Goal: Information Seeking & Learning: Compare options

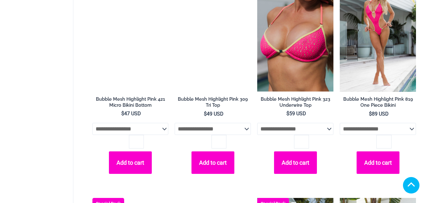
scroll to position [603, 0]
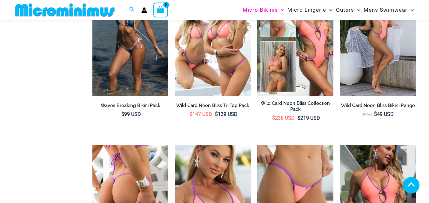
click at [148, 145] on img at bounding box center [130, 202] width 76 height 114
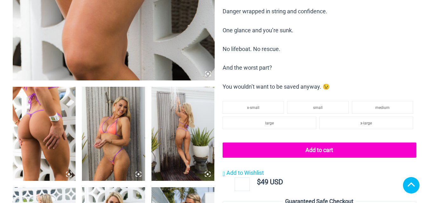
scroll to position [349, 0]
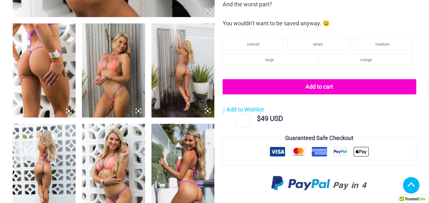
click at [71, 112] on icon at bounding box center [69, 111] width 6 height 6
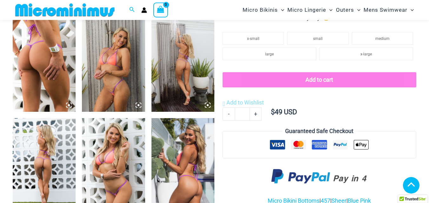
click at [71, 108] on icon at bounding box center [69, 105] width 6 height 6
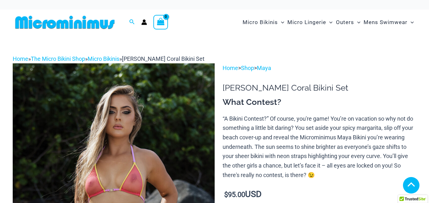
scroll to position [190, 0]
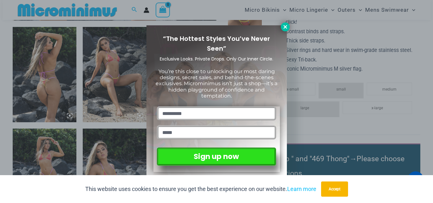
click at [287, 28] on icon at bounding box center [286, 27] width 6 height 6
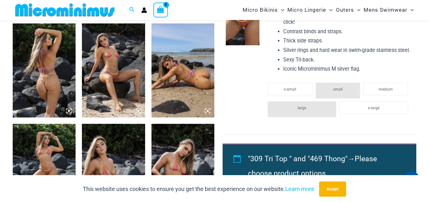
click at [209, 111] on icon at bounding box center [208, 111] width 6 height 6
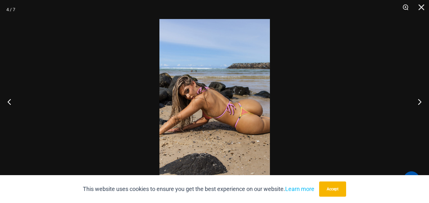
click at [209, 111] on img at bounding box center [214, 101] width 110 height 165
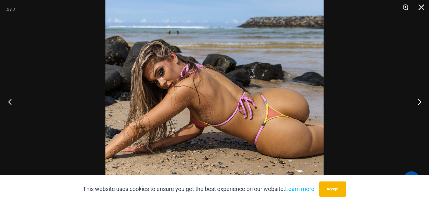
click at [14, 101] on button "Previous" at bounding box center [12, 102] width 24 height 32
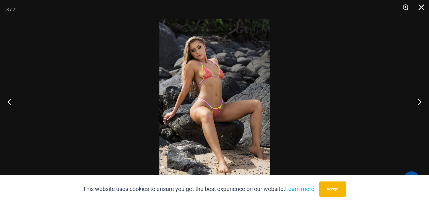
click at [222, 74] on img at bounding box center [214, 101] width 110 height 165
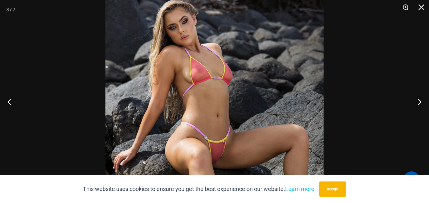
click at [225, 87] on img at bounding box center [214, 128] width 218 height 327
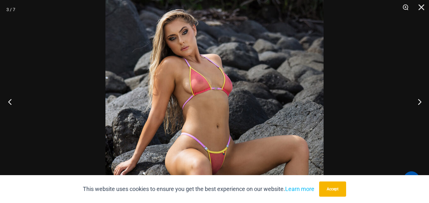
click at [10, 101] on button "Previous" at bounding box center [12, 102] width 24 height 32
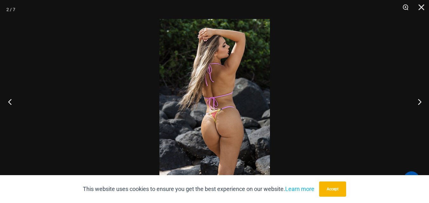
click at [10, 101] on button "Previous" at bounding box center [12, 102] width 24 height 32
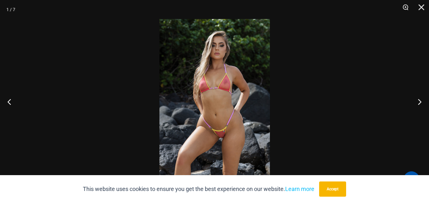
click at [220, 86] on img at bounding box center [214, 101] width 110 height 165
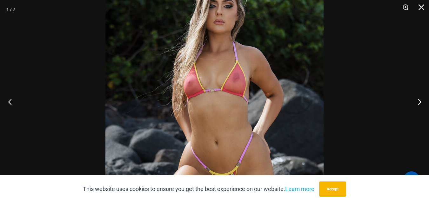
click at [9, 102] on button "Previous" at bounding box center [12, 102] width 24 height 32
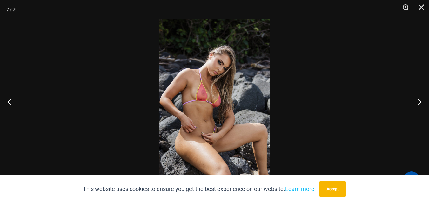
click at [215, 120] on img at bounding box center [214, 101] width 110 height 165
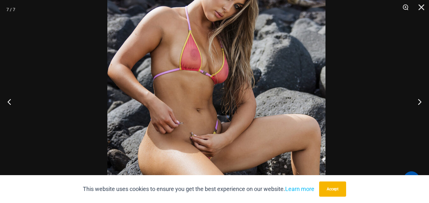
click at [221, 105] on img at bounding box center [216, 72] width 218 height 327
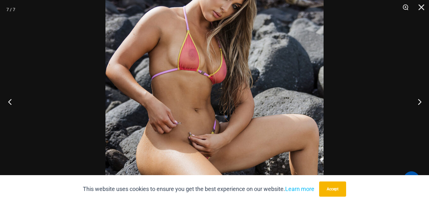
click at [10, 103] on button "Previous" at bounding box center [12, 102] width 24 height 32
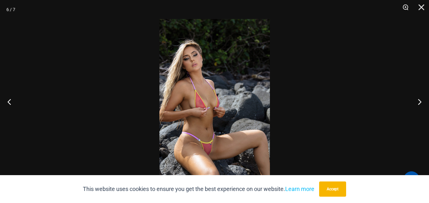
click at [203, 107] on img at bounding box center [214, 101] width 110 height 165
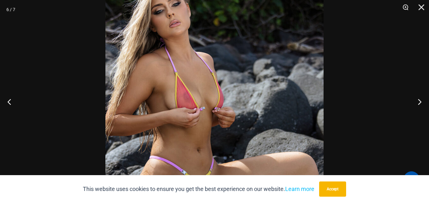
click at [203, 107] on img at bounding box center [214, 96] width 218 height 327
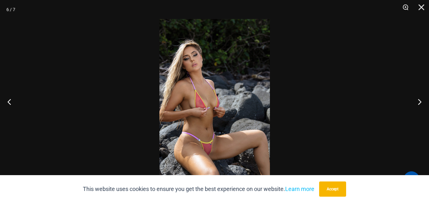
click at [210, 107] on img at bounding box center [214, 101] width 110 height 165
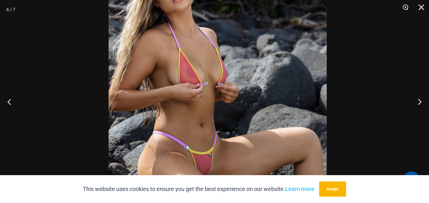
click at [243, 87] on img at bounding box center [217, 71] width 218 height 327
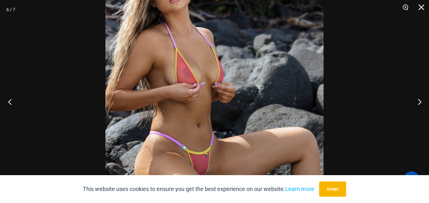
click at [11, 99] on button "Previous" at bounding box center [12, 102] width 24 height 32
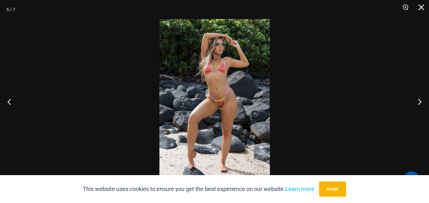
click at [218, 71] on img at bounding box center [214, 101] width 110 height 165
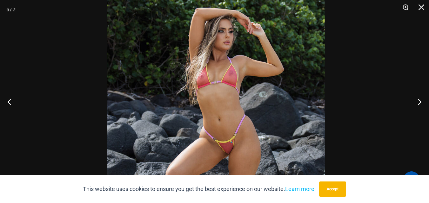
click at [222, 86] on img at bounding box center [216, 143] width 218 height 327
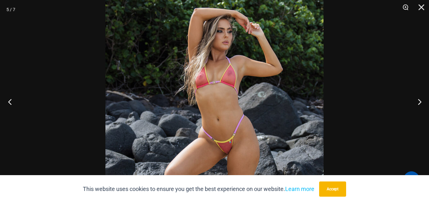
click at [9, 100] on button "Previous" at bounding box center [12, 102] width 24 height 32
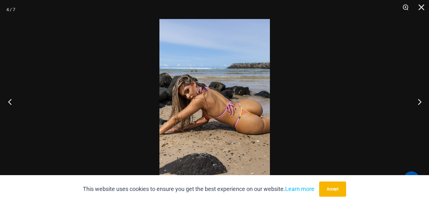
click at [9, 100] on button "Previous" at bounding box center [12, 102] width 24 height 32
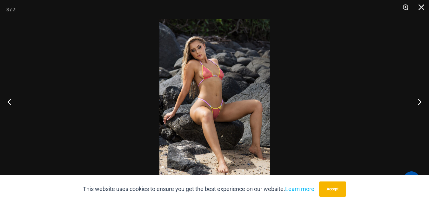
click at [209, 72] on img at bounding box center [214, 101] width 110 height 165
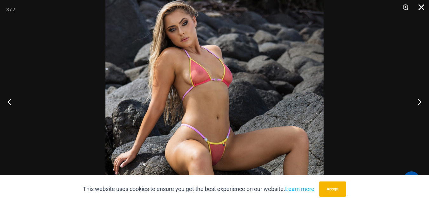
click at [420, 4] on button "Close" at bounding box center [419, 9] width 16 height 19
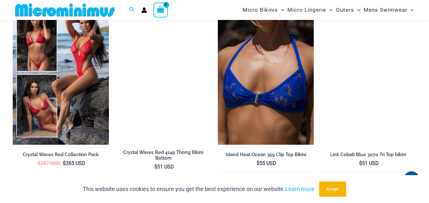
scroll to position [1009, 0]
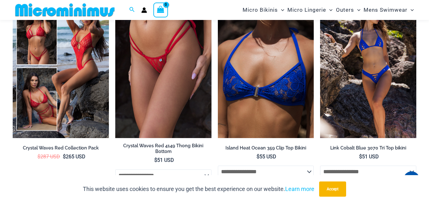
click at [381, 90] on img at bounding box center [368, 66] width 96 height 144
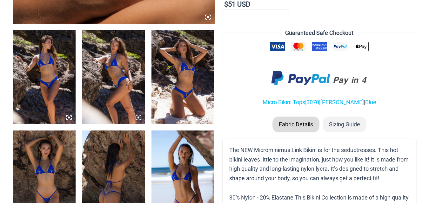
scroll to position [349, 0]
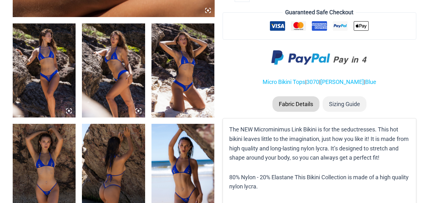
click at [68, 110] on icon at bounding box center [69, 111] width 6 height 6
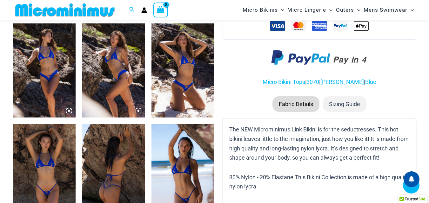
scroll to position [343, 0]
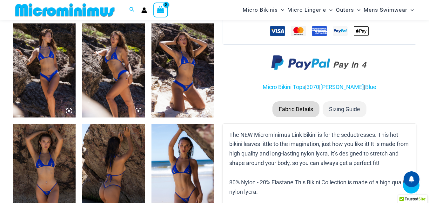
click at [140, 112] on icon at bounding box center [138, 111] width 6 height 6
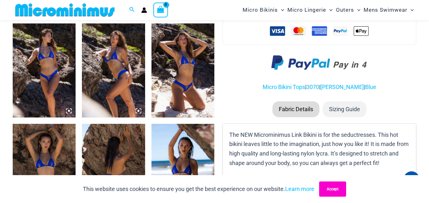
click at [337, 187] on button "Accept" at bounding box center [332, 189] width 27 height 15
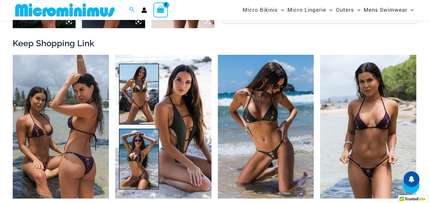
scroll to position [565, 0]
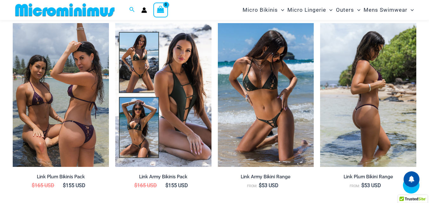
click at [372, 99] on img at bounding box center [368, 95] width 96 height 144
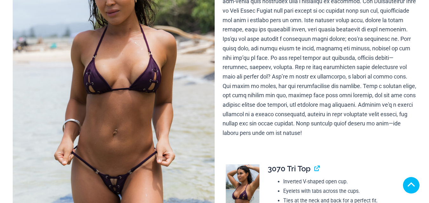
scroll to position [285, 0]
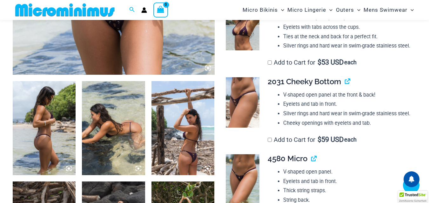
click at [72, 110] on img at bounding box center [44, 128] width 63 height 95
click at [70, 166] on icon at bounding box center [69, 169] width 6 height 6
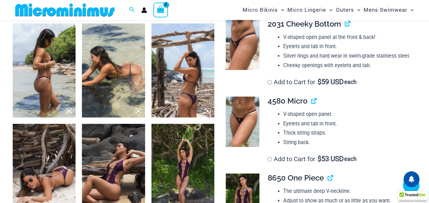
click at [69, 112] on icon at bounding box center [69, 111] width 2 height 2
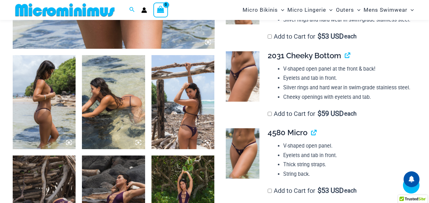
click at [209, 143] on icon at bounding box center [208, 143] width 6 height 6
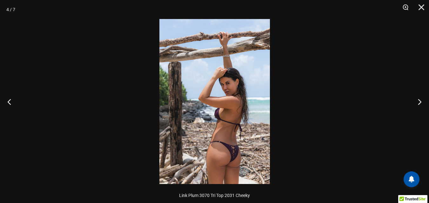
click at [209, 143] on img at bounding box center [214, 101] width 110 height 165
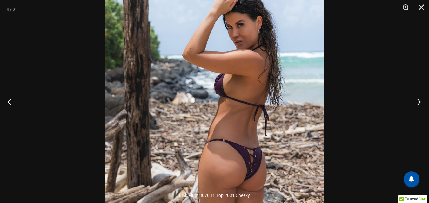
click at [419, 101] on button "Next" at bounding box center [417, 102] width 24 height 32
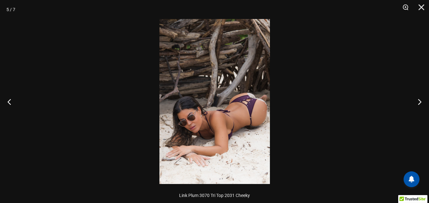
click at [255, 106] on img at bounding box center [214, 101] width 110 height 165
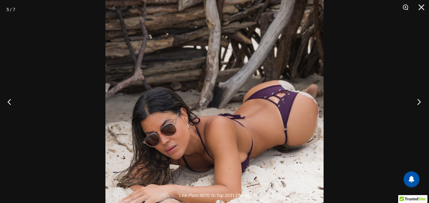
click at [420, 101] on button "Next" at bounding box center [417, 102] width 24 height 32
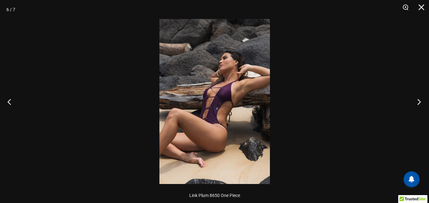
click at [420, 103] on button "Next" at bounding box center [417, 102] width 24 height 32
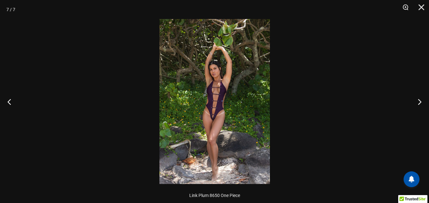
click at [225, 91] on img at bounding box center [214, 101] width 110 height 165
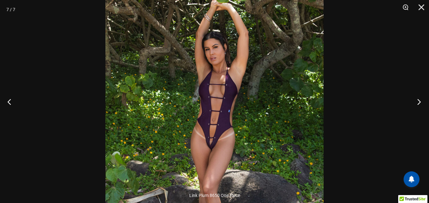
click at [417, 102] on button "Next" at bounding box center [417, 102] width 24 height 32
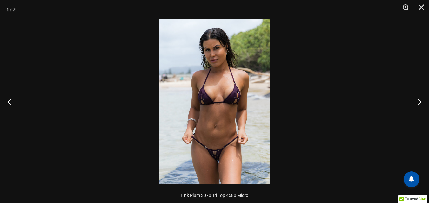
click at [241, 99] on img at bounding box center [214, 101] width 110 height 165
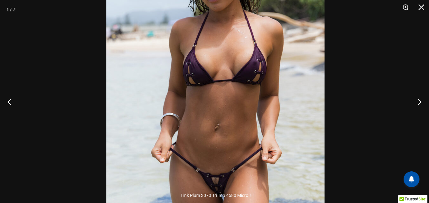
click at [245, 70] on img at bounding box center [215, 79] width 218 height 327
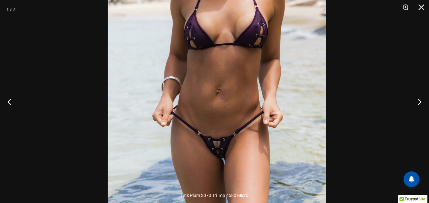
click at [250, 131] on img at bounding box center [217, 42] width 218 height 327
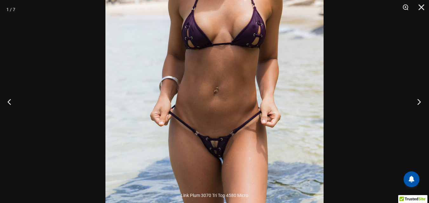
click at [419, 102] on button "Next" at bounding box center [417, 102] width 24 height 32
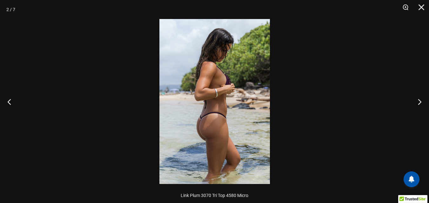
click at [227, 109] on img at bounding box center [214, 101] width 110 height 165
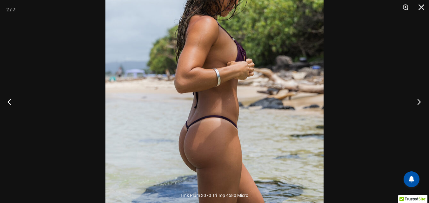
click at [417, 102] on button "Next" at bounding box center [417, 102] width 24 height 32
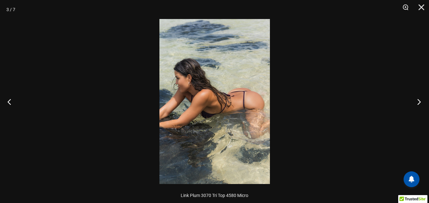
click at [417, 102] on button "Next" at bounding box center [417, 102] width 24 height 32
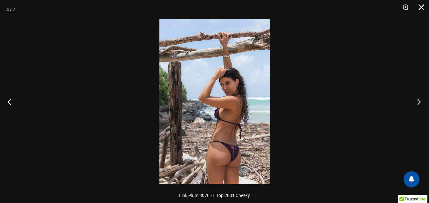
click at [417, 102] on button "Next" at bounding box center [417, 102] width 24 height 32
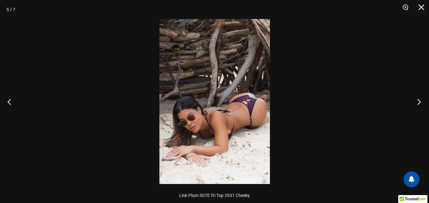
click at [417, 102] on button "Next" at bounding box center [417, 102] width 24 height 32
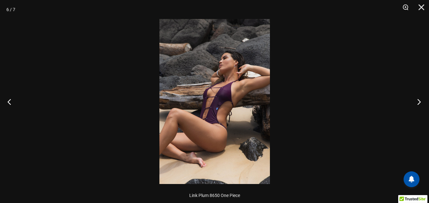
click at [417, 102] on button "Next" at bounding box center [417, 102] width 24 height 32
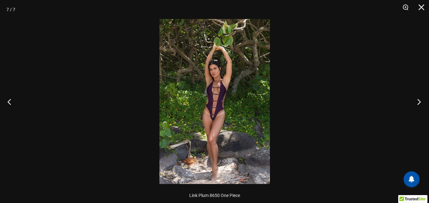
click at [417, 102] on button "Next" at bounding box center [417, 102] width 24 height 32
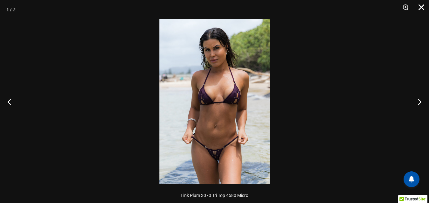
click at [417, 7] on button "Close" at bounding box center [419, 9] width 16 height 19
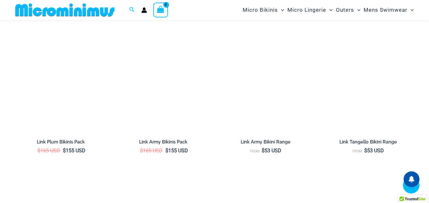
scroll to position [978, 0]
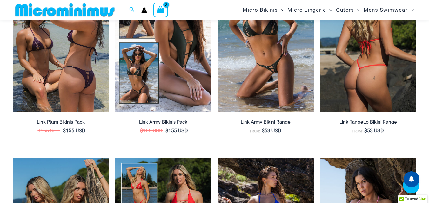
click at [376, 80] on img at bounding box center [368, 41] width 96 height 144
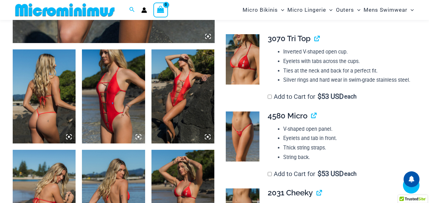
scroll to position [565, 0]
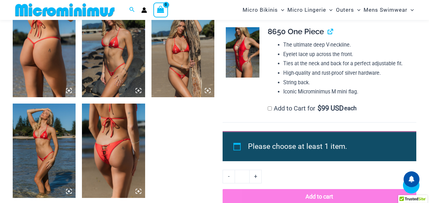
click at [208, 89] on icon at bounding box center [208, 91] width 6 height 6
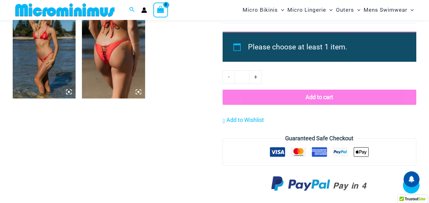
scroll to position [643, 0]
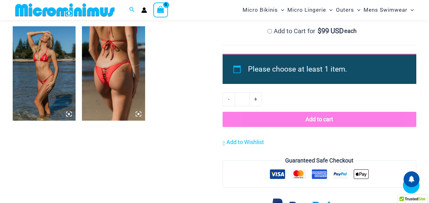
click at [137, 113] on icon at bounding box center [138, 114] width 6 height 6
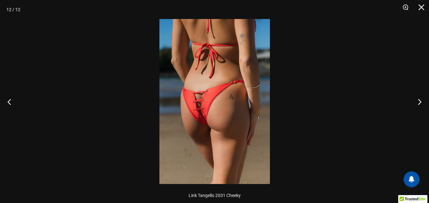
click at [195, 126] on img at bounding box center [214, 101] width 110 height 165
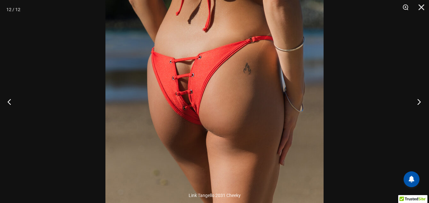
click at [418, 100] on button "Next" at bounding box center [417, 102] width 24 height 32
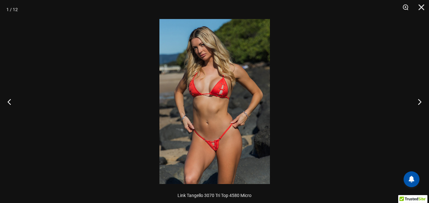
click at [229, 88] on img at bounding box center [214, 101] width 110 height 165
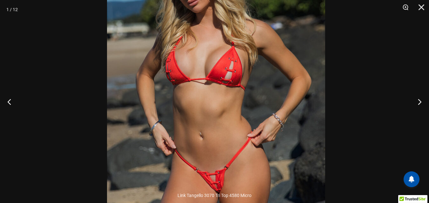
click at [236, 63] on img at bounding box center [216, 94] width 218 height 327
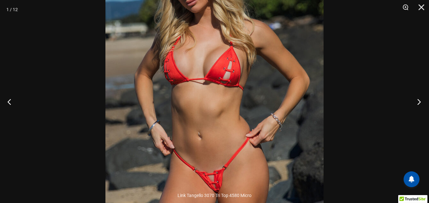
click at [419, 102] on button "Next" at bounding box center [417, 102] width 24 height 32
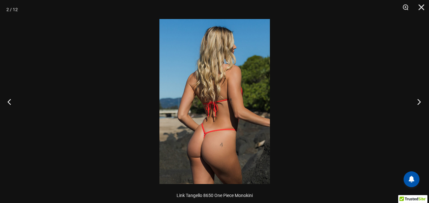
click at [419, 102] on button "Next" at bounding box center [417, 102] width 24 height 32
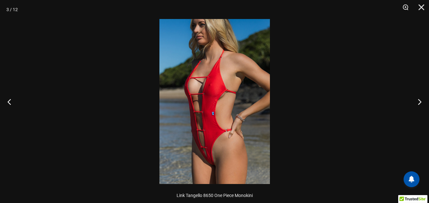
click at [236, 90] on img at bounding box center [214, 101] width 110 height 165
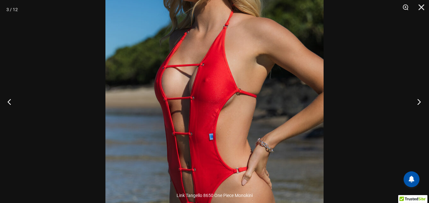
click at [418, 99] on button "Next" at bounding box center [417, 102] width 24 height 32
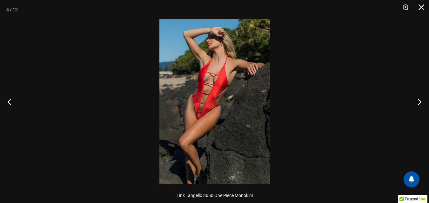
click at [227, 82] on img at bounding box center [214, 101] width 110 height 165
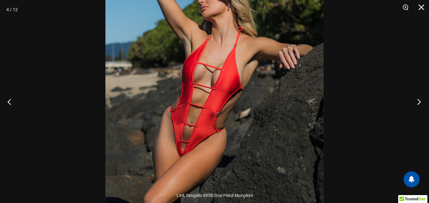
click at [417, 101] on button "Next" at bounding box center [417, 102] width 24 height 32
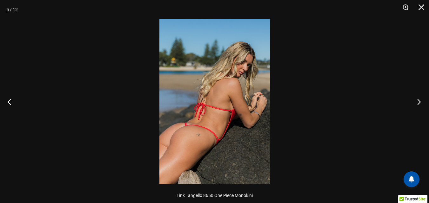
click at [417, 101] on button "Next" at bounding box center [417, 102] width 24 height 32
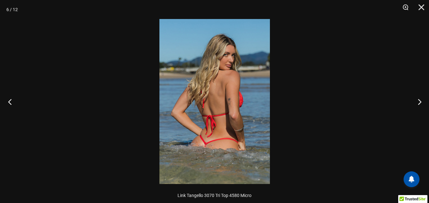
click at [12, 105] on button "Previous" at bounding box center [12, 102] width 24 height 32
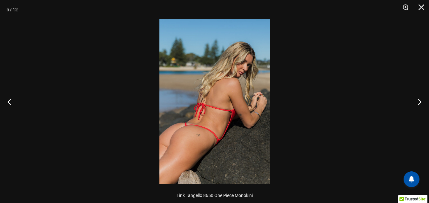
click at [232, 119] on img at bounding box center [214, 101] width 110 height 165
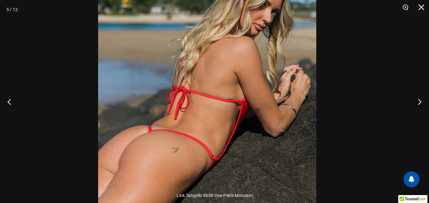
click at [207, 116] on img at bounding box center [207, 83] width 218 height 327
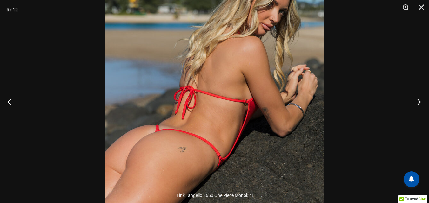
click at [417, 100] on button "Next" at bounding box center [417, 102] width 24 height 32
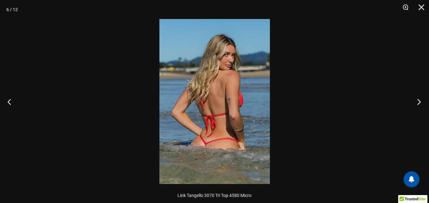
click at [417, 100] on button "Next" at bounding box center [417, 102] width 24 height 32
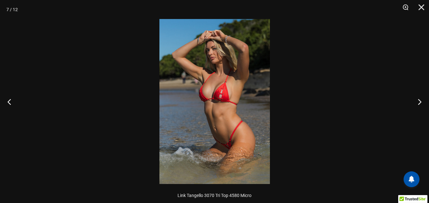
click at [239, 98] on img at bounding box center [214, 101] width 110 height 165
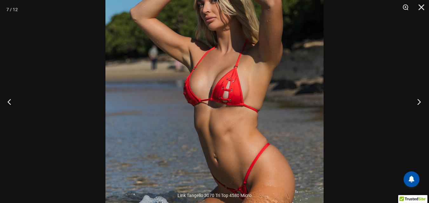
click at [419, 99] on button "Next" at bounding box center [417, 102] width 24 height 32
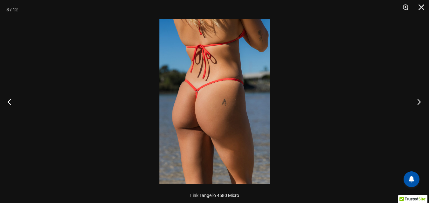
click at [419, 99] on button "Next" at bounding box center [417, 102] width 24 height 32
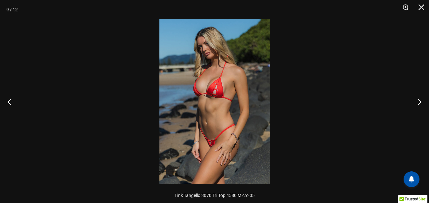
click at [237, 92] on img at bounding box center [214, 101] width 110 height 165
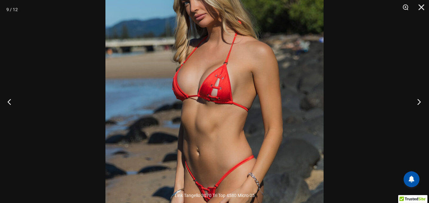
click at [419, 102] on button "Next" at bounding box center [417, 102] width 24 height 32
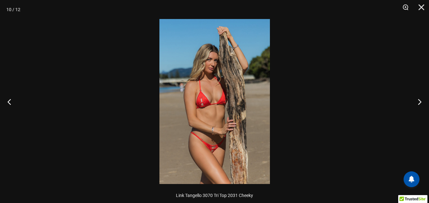
click at [227, 102] on img at bounding box center [214, 101] width 110 height 165
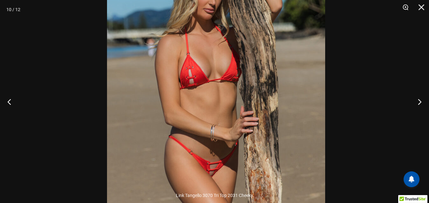
click at [238, 72] on img at bounding box center [216, 75] width 218 height 327
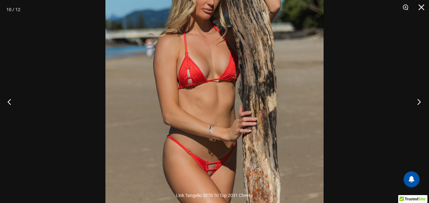
click at [419, 100] on button "Next" at bounding box center [417, 102] width 24 height 32
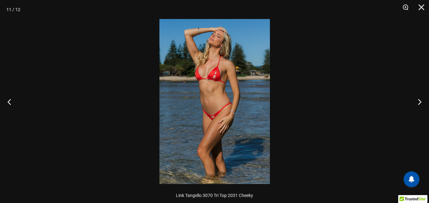
click at [220, 75] on img at bounding box center [214, 101] width 110 height 165
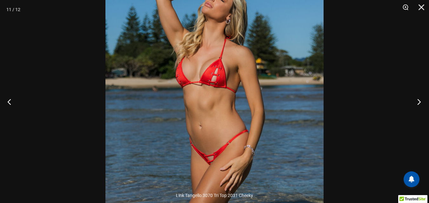
click at [419, 102] on button "Next" at bounding box center [417, 102] width 24 height 32
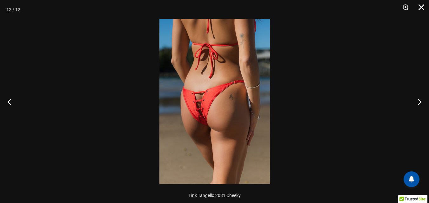
click at [420, 6] on button "Close" at bounding box center [419, 9] width 16 height 19
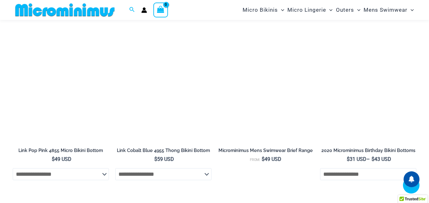
scroll to position [1467, 0]
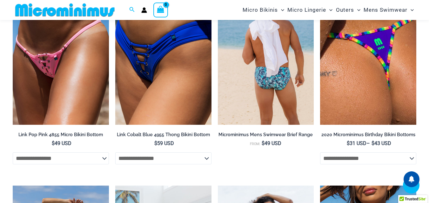
click at [274, 71] on img at bounding box center [266, 53] width 96 height 144
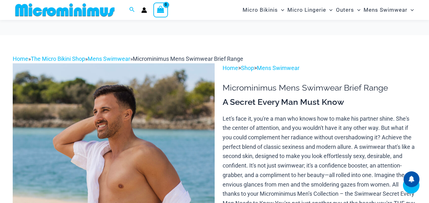
scroll to position [153, 0]
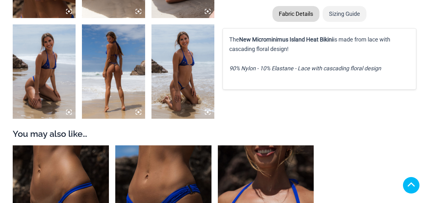
scroll to position [412, 0]
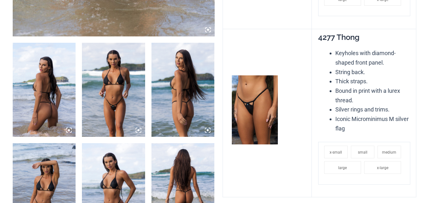
scroll to position [349, 0]
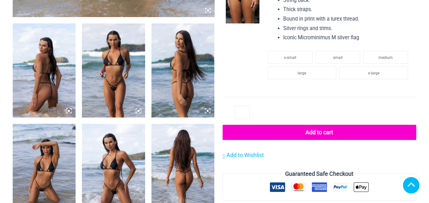
click at [69, 111] on icon at bounding box center [69, 111] width 2 height 2
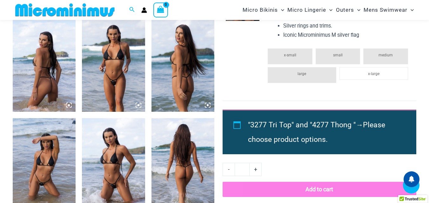
scroll to position [343, 0]
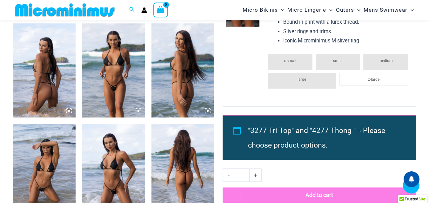
click at [69, 111] on icon at bounding box center [69, 111] width 2 height 2
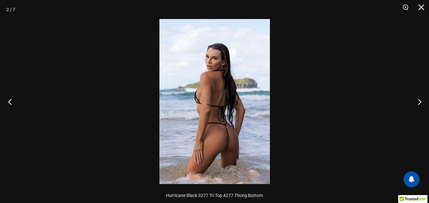
click at [10, 102] on button "Previous" at bounding box center [12, 102] width 24 height 32
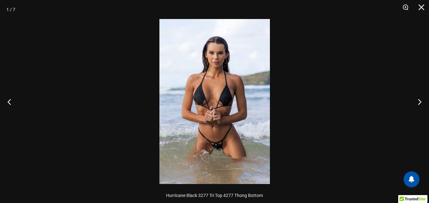
click at [227, 103] on img at bounding box center [214, 101] width 110 height 165
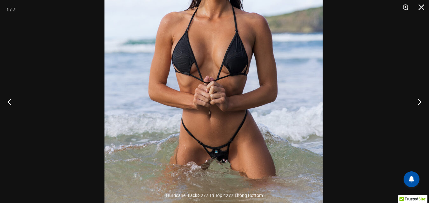
click at [305, 72] on img at bounding box center [213, 66] width 218 height 327
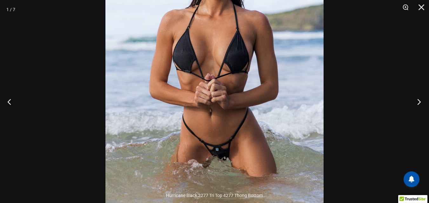
click at [414, 101] on button "Next" at bounding box center [417, 102] width 24 height 32
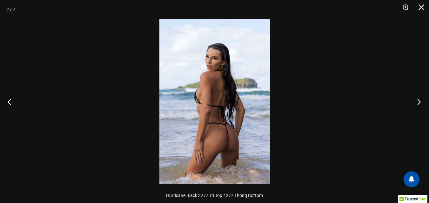
click at [414, 101] on button "Next" at bounding box center [417, 102] width 24 height 32
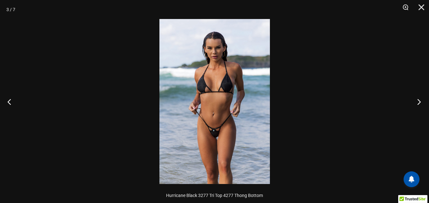
click at [414, 101] on button "Next" at bounding box center [417, 102] width 24 height 32
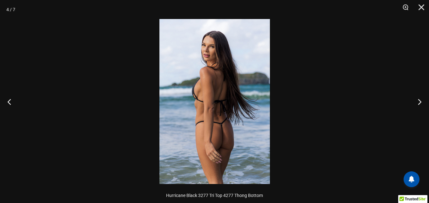
click at [216, 93] on img at bounding box center [214, 101] width 110 height 165
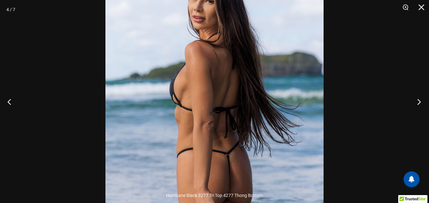
click at [418, 102] on button "Next" at bounding box center [417, 102] width 24 height 32
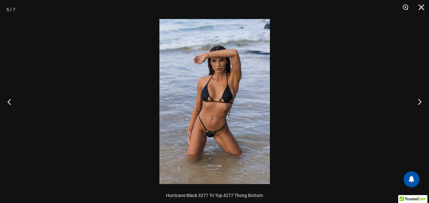
click at [239, 99] on img at bounding box center [214, 101] width 110 height 165
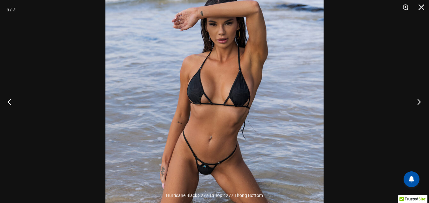
click at [417, 101] on button "Next" at bounding box center [417, 102] width 24 height 32
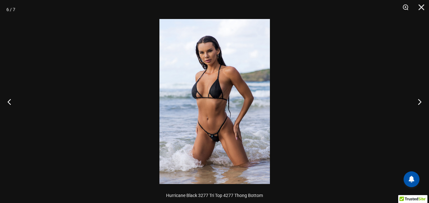
click at [240, 94] on img at bounding box center [214, 101] width 110 height 165
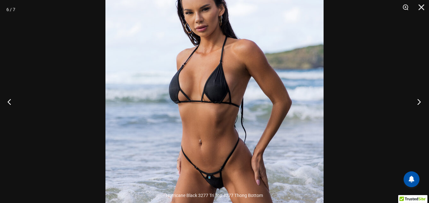
click at [420, 101] on button "Next" at bounding box center [417, 102] width 24 height 32
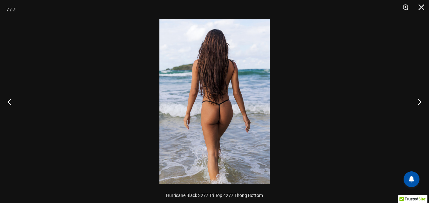
click at [235, 105] on img at bounding box center [214, 101] width 110 height 165
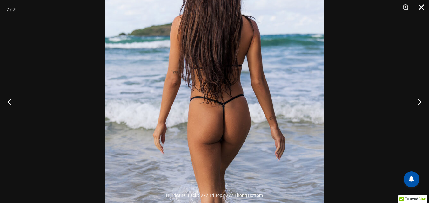
click at [417, 5] on button "Close" at bounding box center [419, 9] width 16 height 19
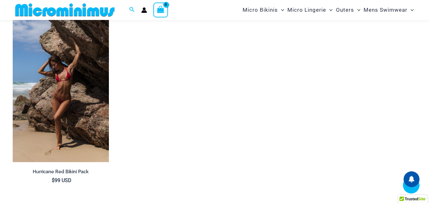
scroll to position [787, 0]
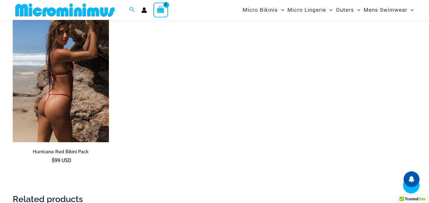
click at [73, 73] on img at bounding box center [61, 70] width 96 height 144
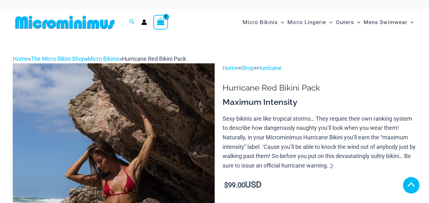
scroll to position [317, 0]
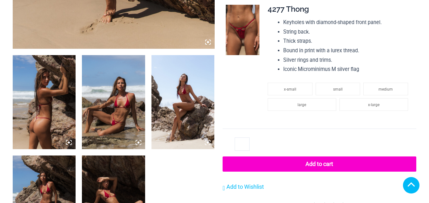
click at [69, 140] on icon at bounding box center [69, 143] width 6 height 6
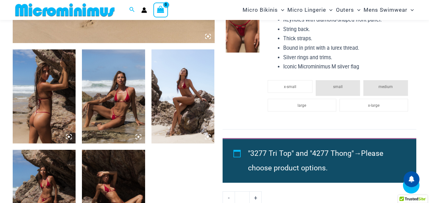
click at [69, 140] on icon at bounding box center [69, 137] width 6 height 6
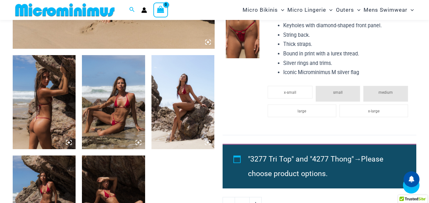
click at [69, 140] on icon at bounding box center [69, 143] width 6 height 6
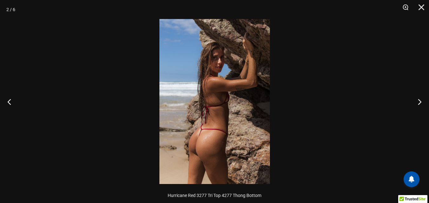
click at [220, 108] on img at bounding box center [214, 101] width 110 height 165
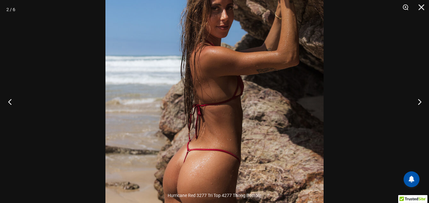
click at [13, 102] on button "Previous" at bounding box center [12, 102] width 24 height 32
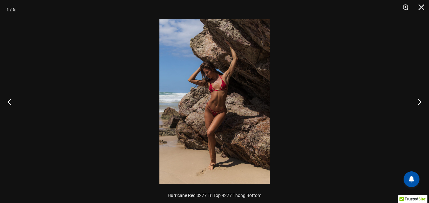
click at [225, 82] on img at bounding box center [214, 101] width 110 height 165
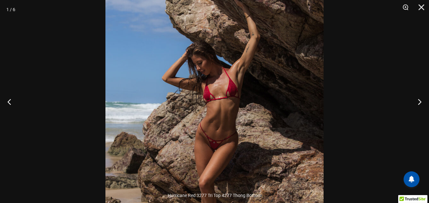
click at [233, 95] on img at bounding box center [214, 120] width 218 height 327
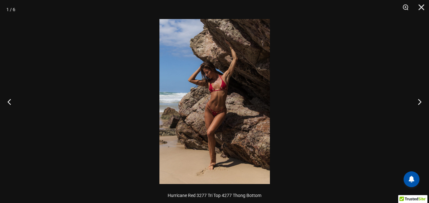
click at [227, 90] on img at bounding box center [214, 101] width 110 height 165
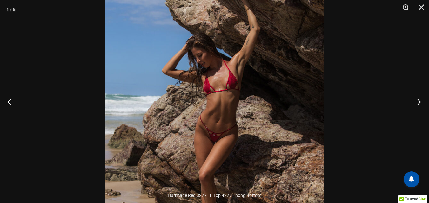
click at [418, 100] on button "Next" at bounding box center [417, 102] width 24 height 32
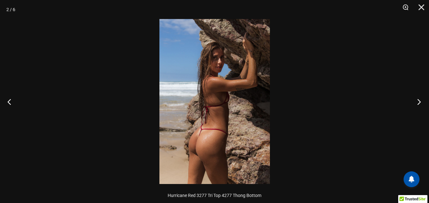
click at [418, 100] on button "Next" at bounding box center [417, 102] width 24 height 32
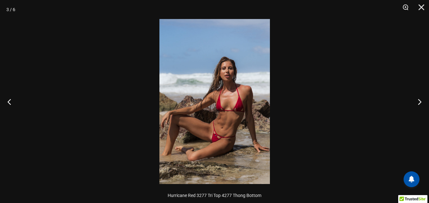
click at [254, 110] on img at bounding box center [214, 101] width 110 height 165
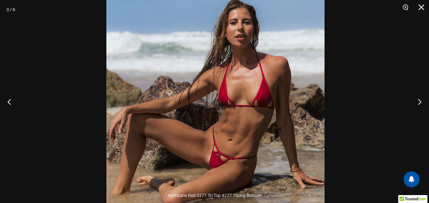
click at [259, 91] on img at bounding box center [215, 88] width 218 height 327
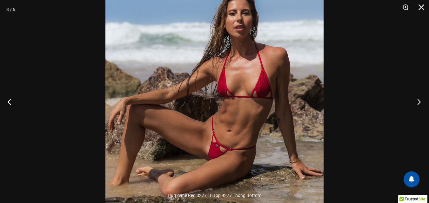
click at [416, 101] on button "Next" at bounding box center [417, 102] width 24 height 32
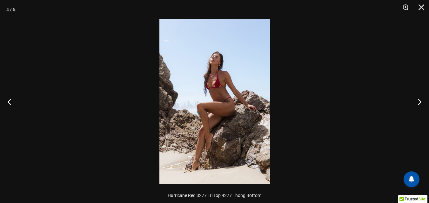
click at [229, 89] on img at bounding box center [214, 101] width 110 height 165
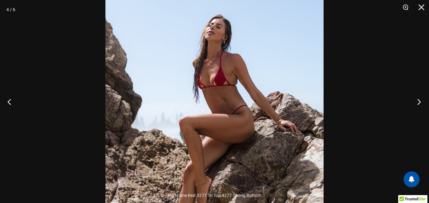
click at [417, 102] on button "Next" at bounding box center [417, 102] width 24 height 32
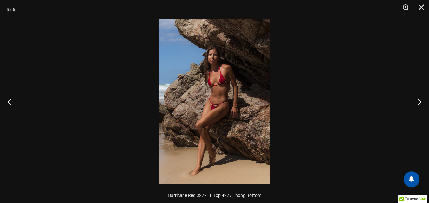
click at [227, 84] on img at bounding box center [214, 101] width 110 height 165
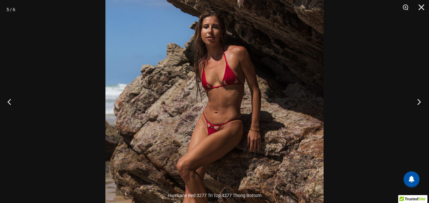
click at [419, 103] on button "Next" at bounding box center [417, 102] width 24 height 32
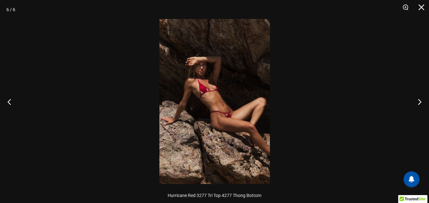
click at [222, 94] on img at bounding box center [214, 101] width 110 height 165
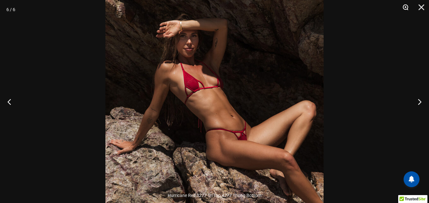
click at [404, 6] on button "Zoom" at bounding box center [403, 9] width 16 height 19
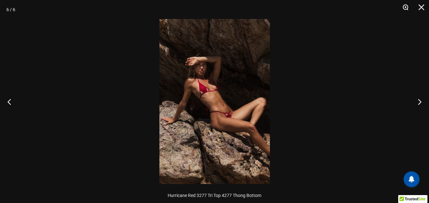
click at [404, 6] on button "Zoom" at bounding box center [403, 9] width 16 height 19
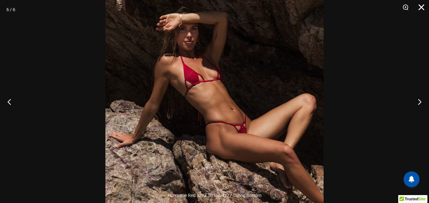
click at [421, 9] on button "Close" at bounding box center [419, 9] width 16 height 19
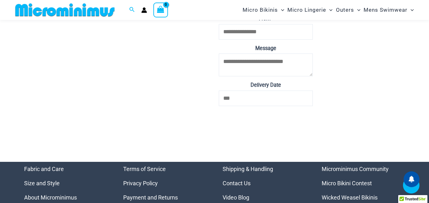
scroll to position [2024, 0]
